Goal: Transaction & Acquisition: Purchase product/service

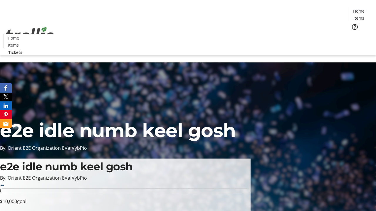
click at [354, 34] on span "Tickets" at bounding box center [361, 37] width 14 height 6
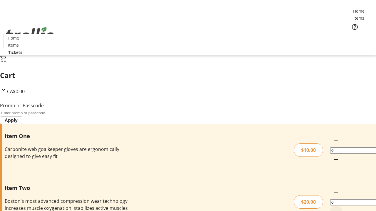
click at [332, 156] on mat-icon "Increment by one" at bounding box center [335, 159] width 7 height 7
type input "1"
click at [332, 208] on mat-icon "Increment by one" at bounding box center [335, 211] width 7 height 7
type input "1"
